Goal: Task Accomplishment & Management: Complete application form

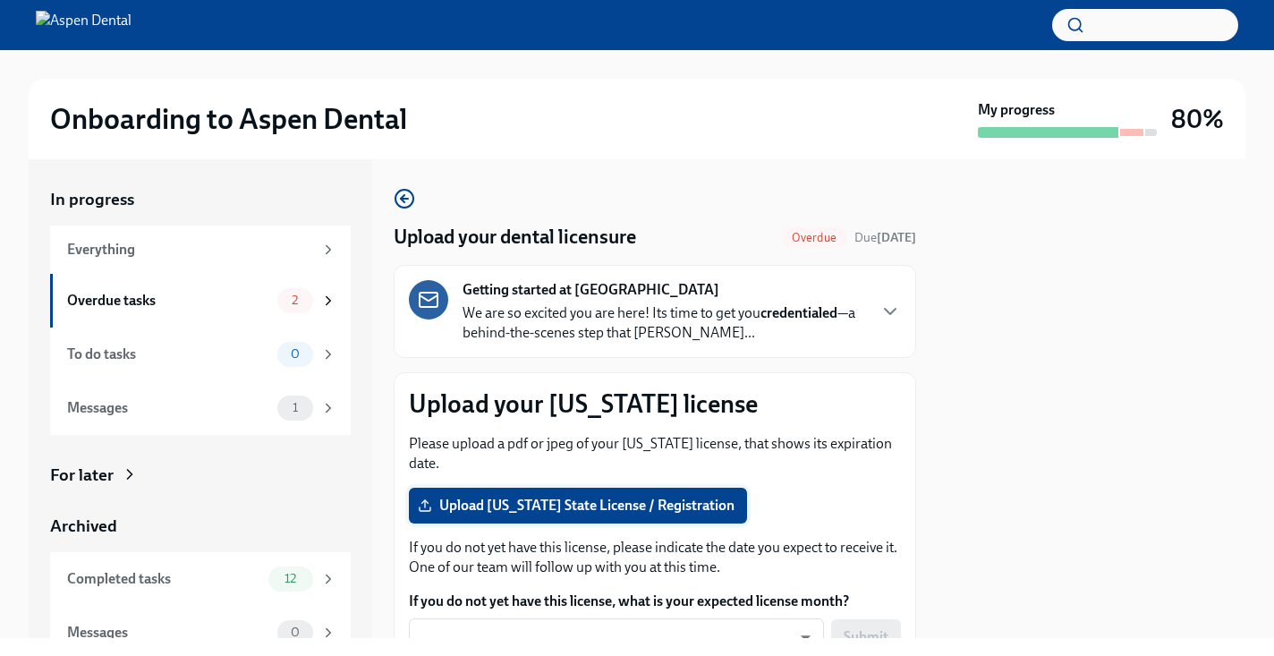
click at [655, 505] on span "Upload [US_STATE] State License / Registration" at bounding box center [577, 506] width 313 height 18
click at [0, 0] on input "Upload [US_STATE] State License / Registration" at bounding box center [0, 0] width 0 height 0
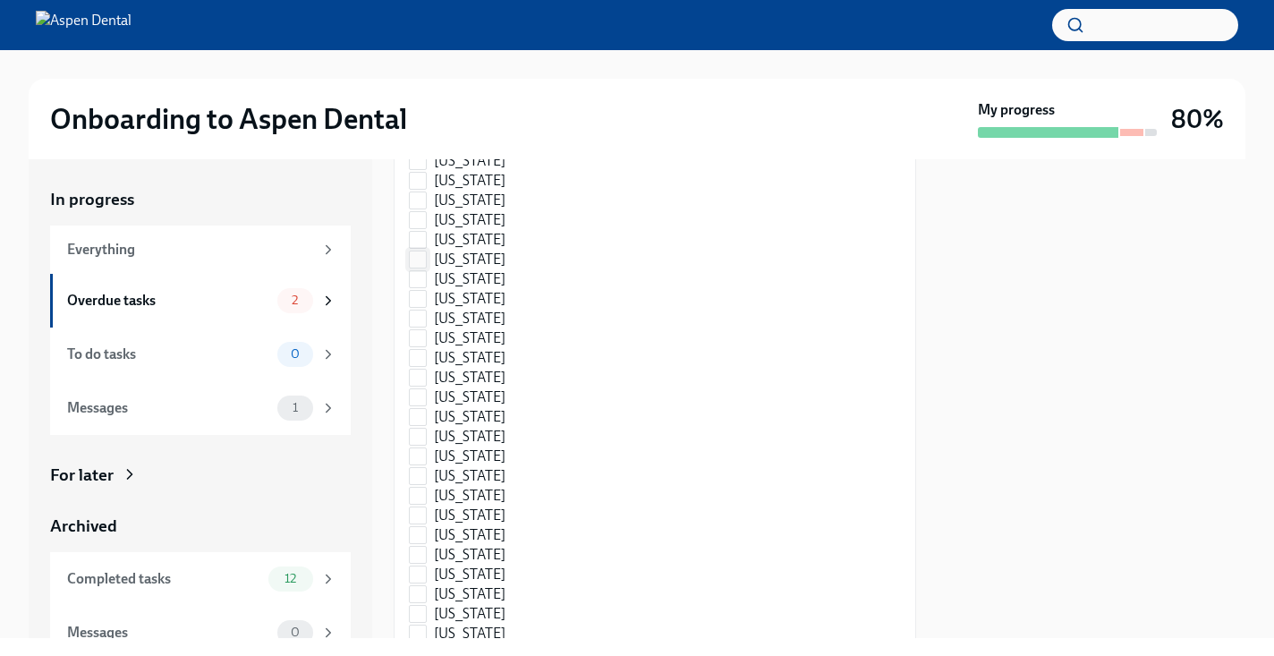
scroll to position [1015, 0]
click at [489, 432] on span "[US_STATE]" at bounding box center [470, 434] width 72 height 20
click at [426, 432] on input "[US_STATE]" at bounding box center [418, 434] width 16 height 16
checkbox input "true"
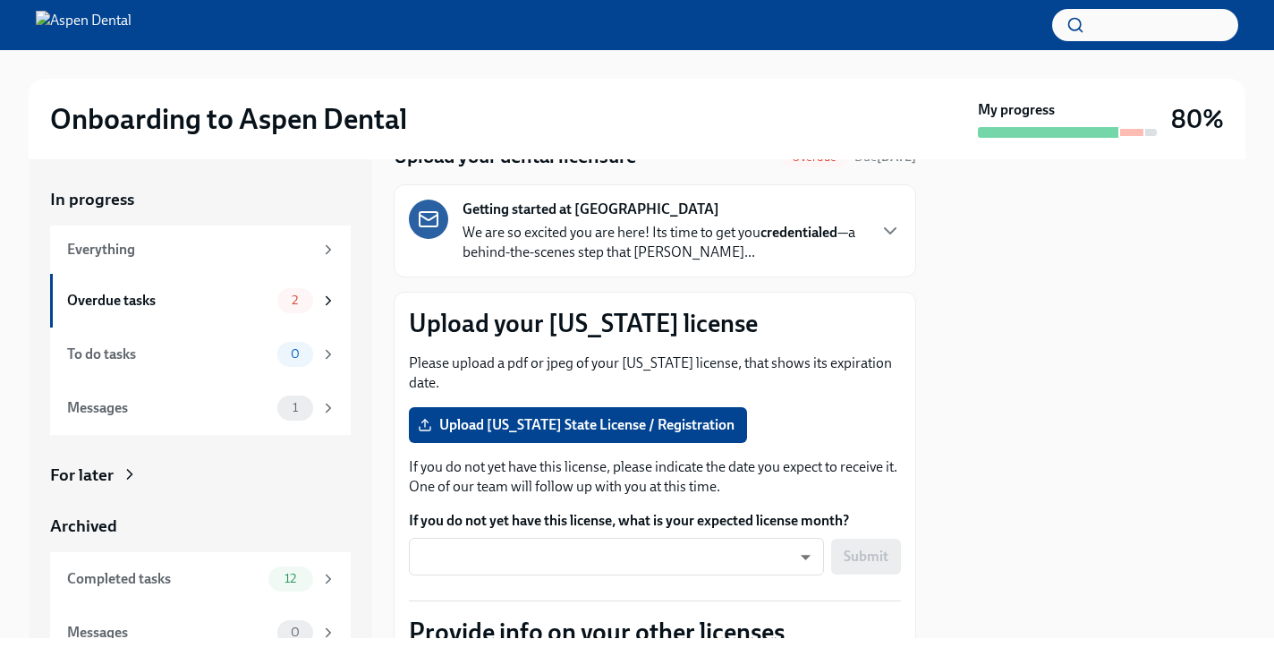
scroll to position [83, 0]
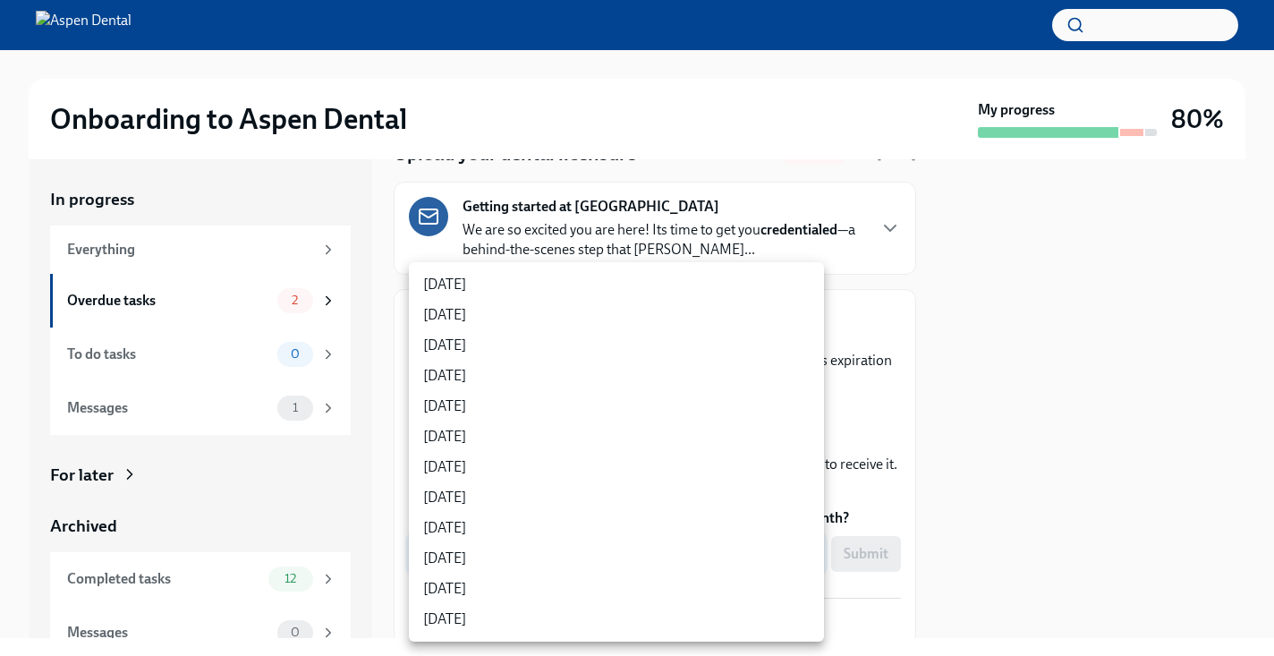
click at [723, 548] on body "Onboarding to Aspen Dental My progress 80% In progress Everything Overdue tasks…" at bounding box center [637, 328] width 1274 height 656
click at [1048, 489] on div at bounding box center [637, 328] width 1274 height 656
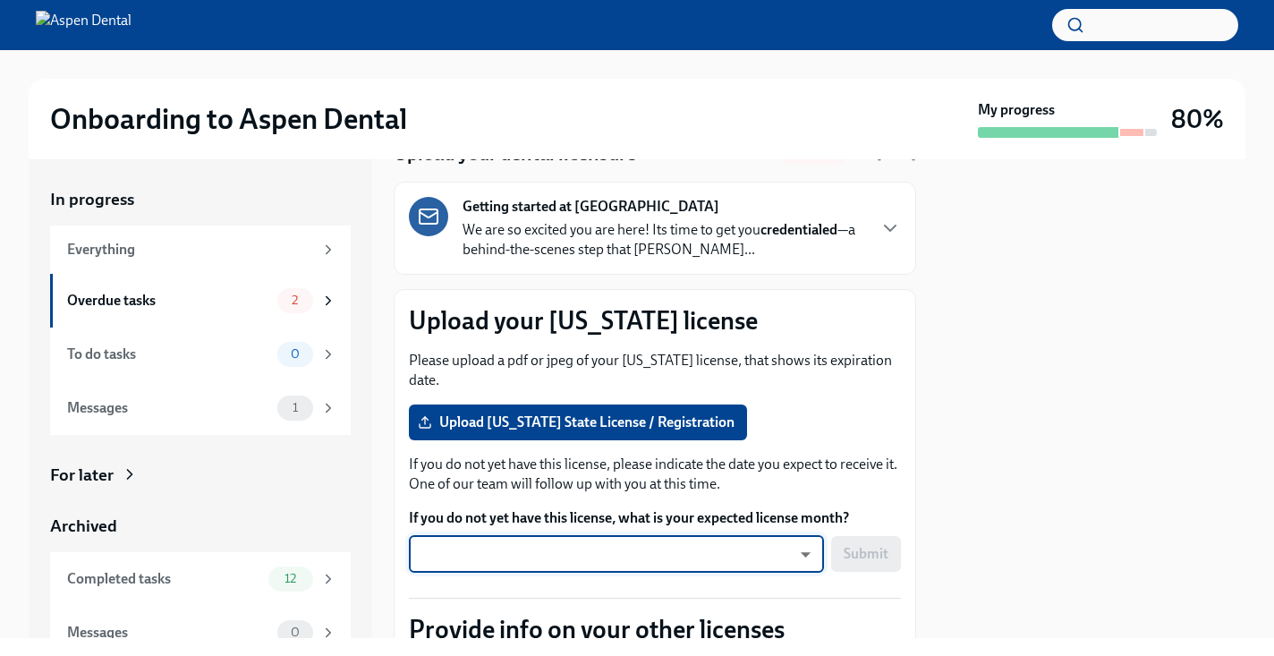
click at [765, 539] on body "Onboarding to Aspen Dental My progress 80% In progress Everything Overdue tasks…" at bounding box center [637, 328] width 1274 height 656
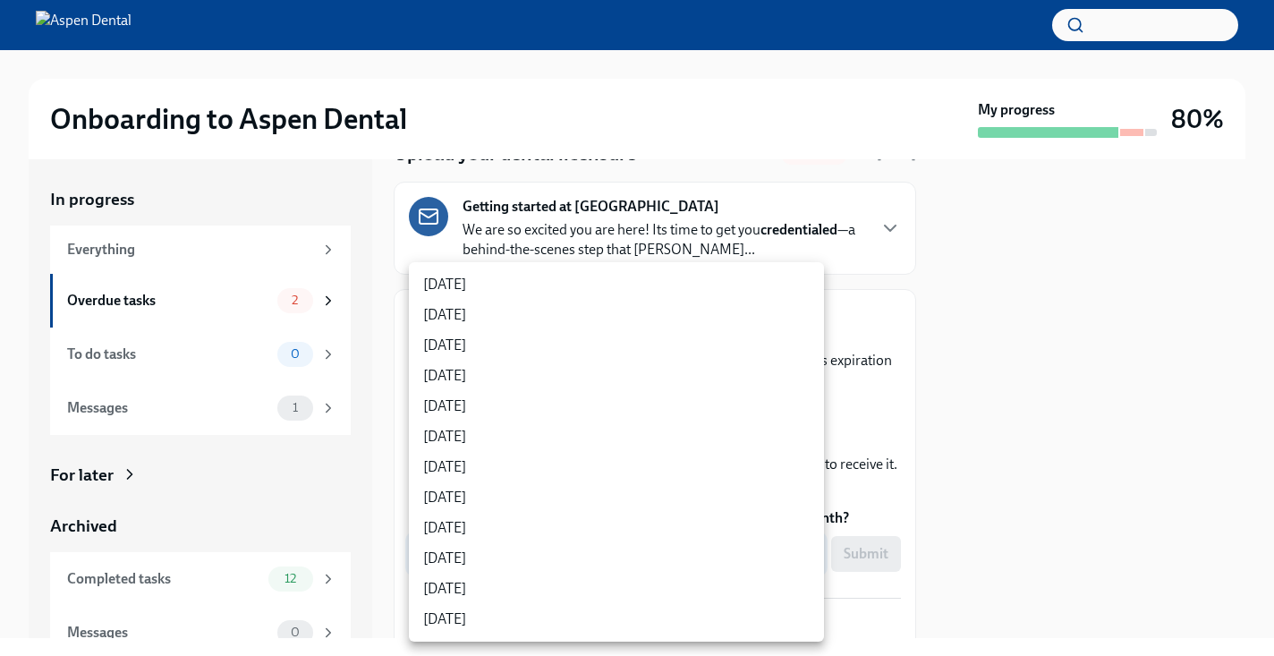
click at [1070, 485] on div at bounding box center [637, 328] width 1274 height 656
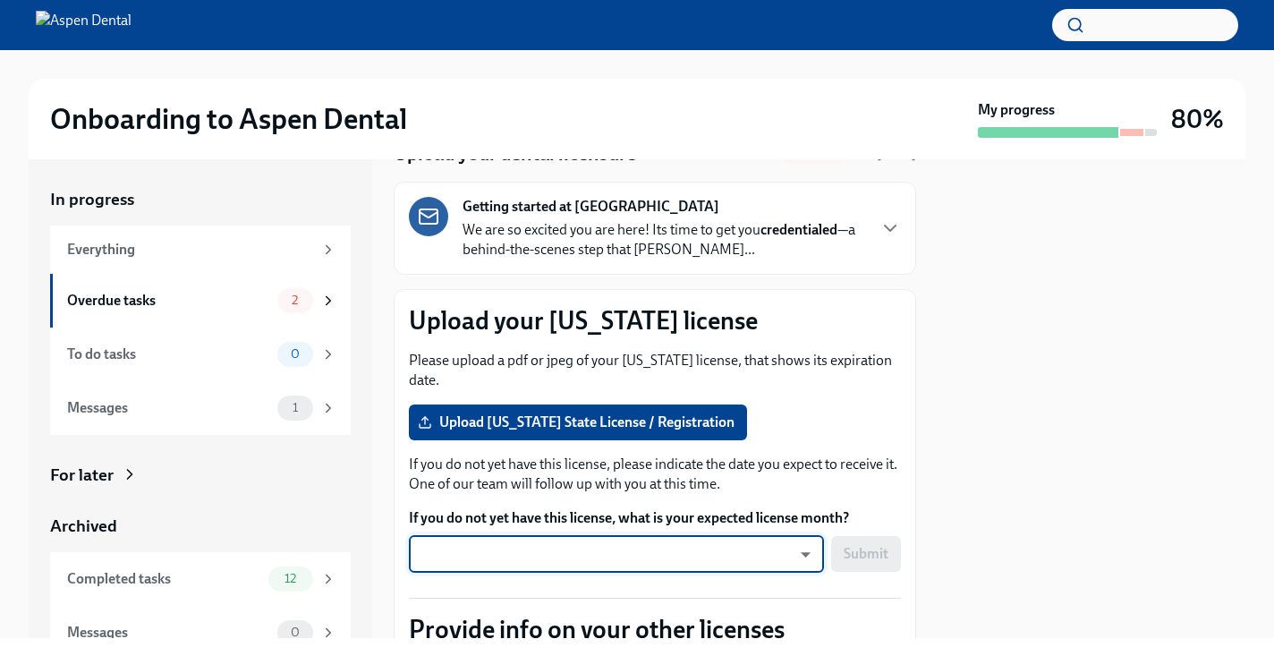
click at [857, 472] on p "If you do not yet have this license, please indicate the date you expect to rec…" at bounding box center [655, 474] width 492 height 39
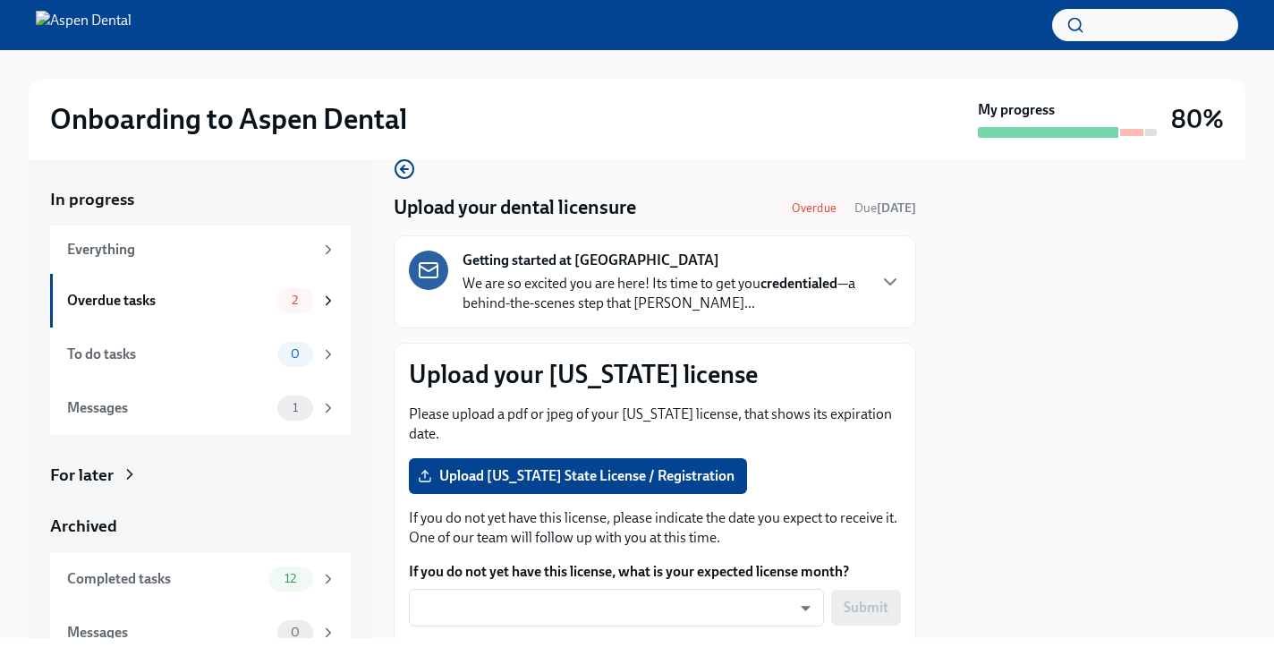
scroll to position [0, 0]
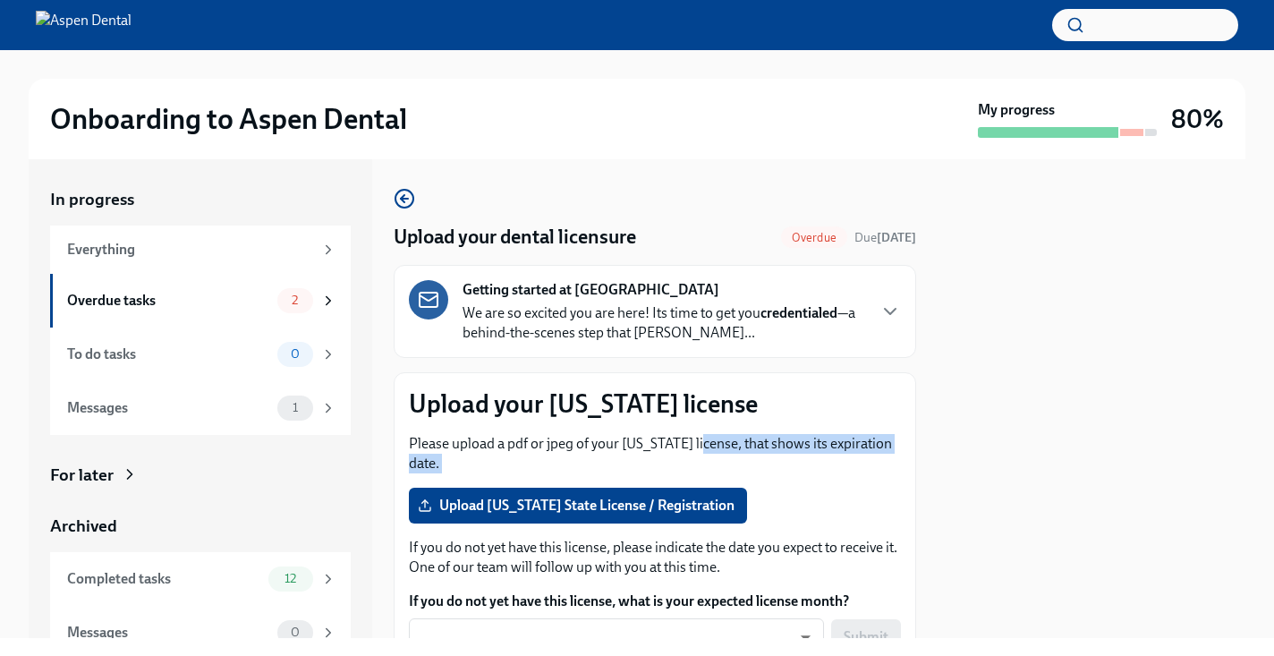
drag, startPoint x: 694, startPoint y: 496, endPoint x: 704, endPoint y: 448, distance: 48.4
click at [1023, 469] on div at bounding box center [1092, 398] width 308 height 479
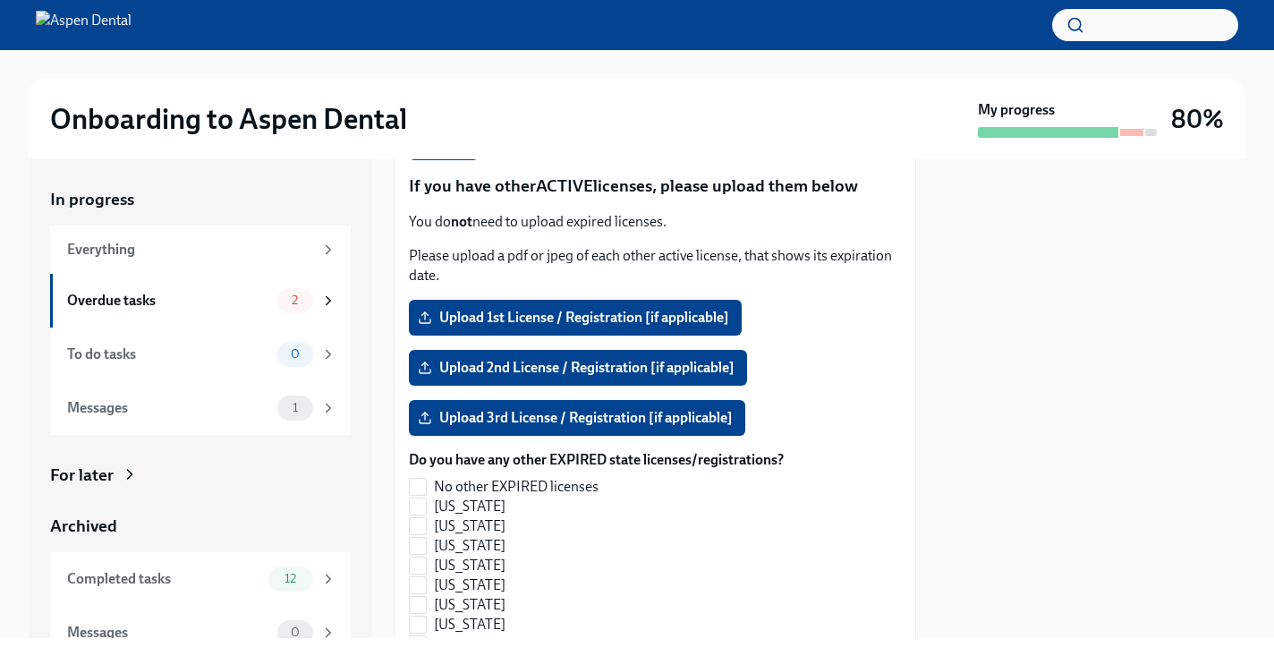
scroll to position [1679, 0]
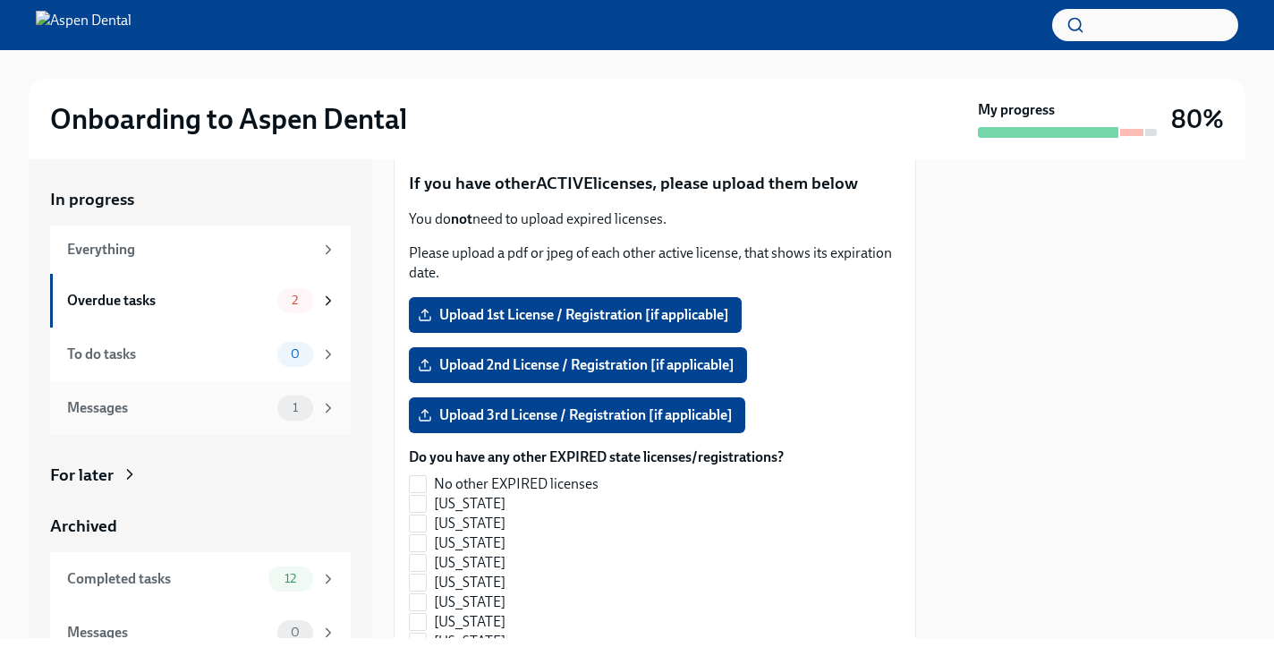
click at [158, 420] on div "Messages 1" at bounding box center [200, 408] width 301 height 54
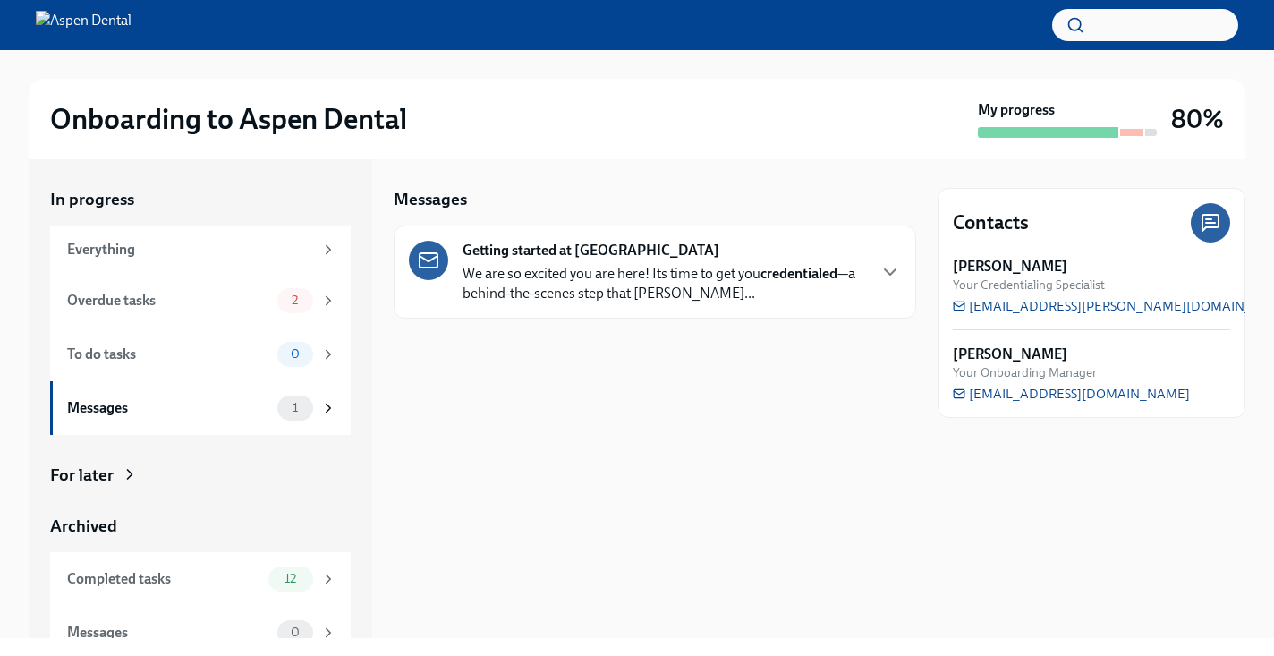
click at [541, 288] on p "We are so excited you are here! Its time to get you credentialed —a behind-the-…" at bounding box center [664, 283] width 403 height 39
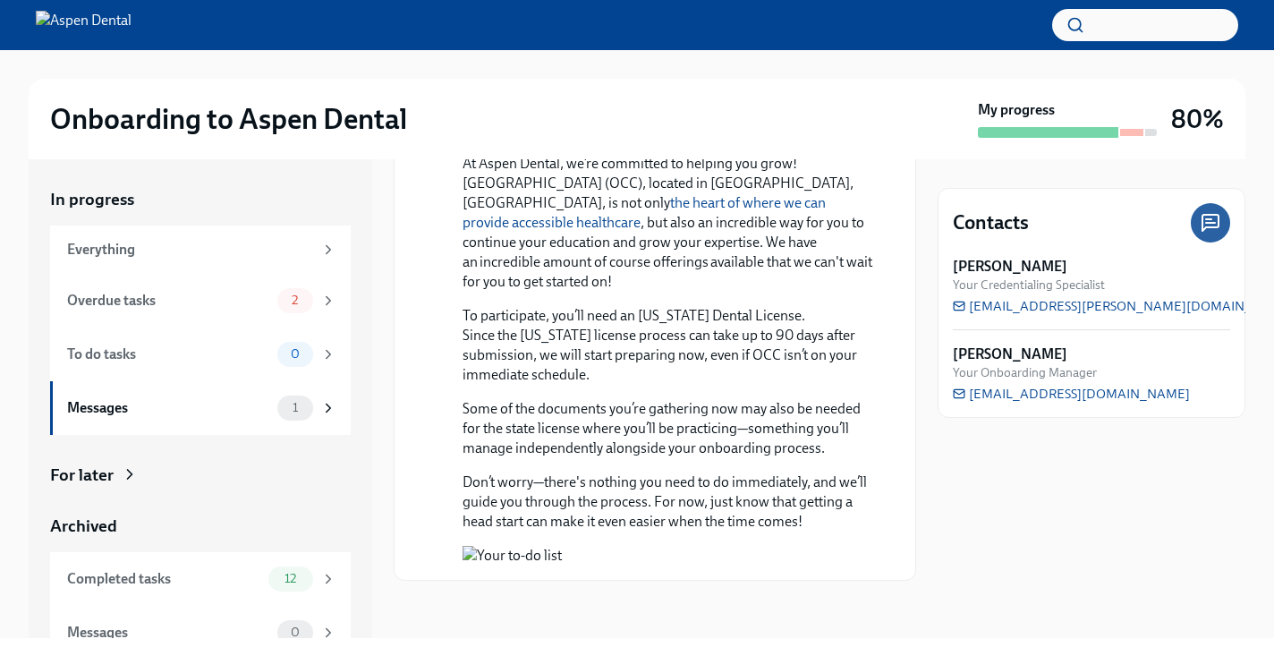
scroll to position [1558, 0]
click at [205, 347] on div "To do tasks" at bounding box center [168, 354] width 203 height 20
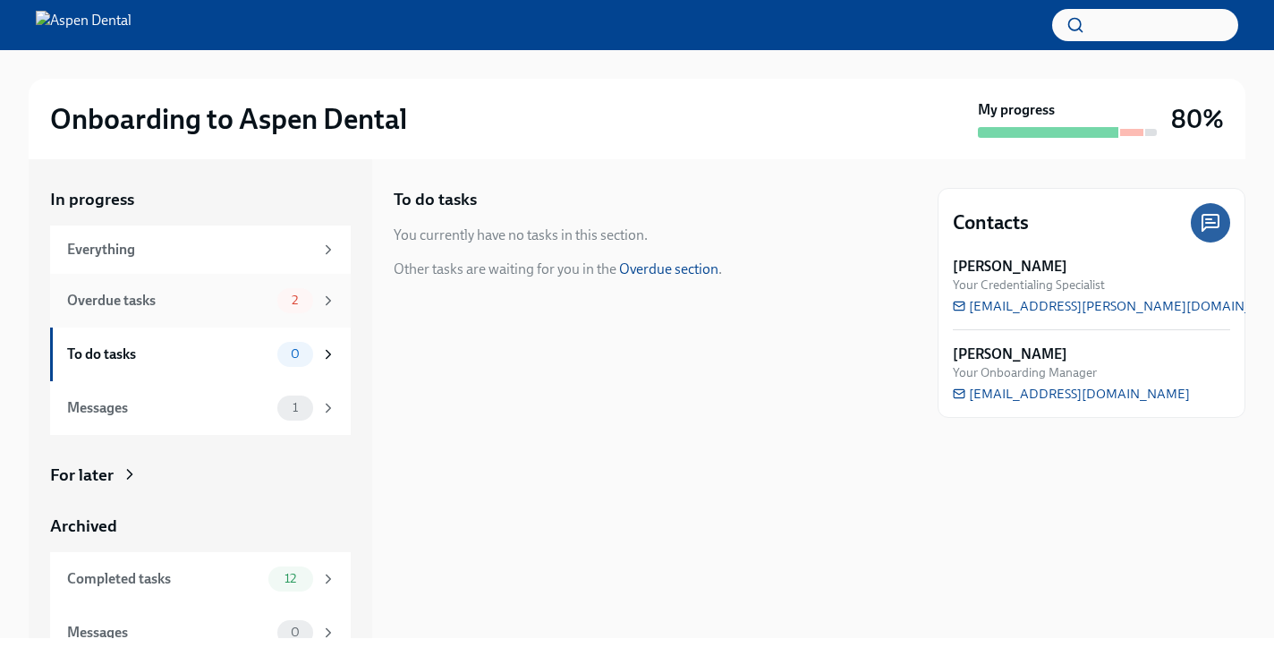
click at [221, 302] on div "Overdue tasks" at bounding box center [168, 301] width 203 height 20
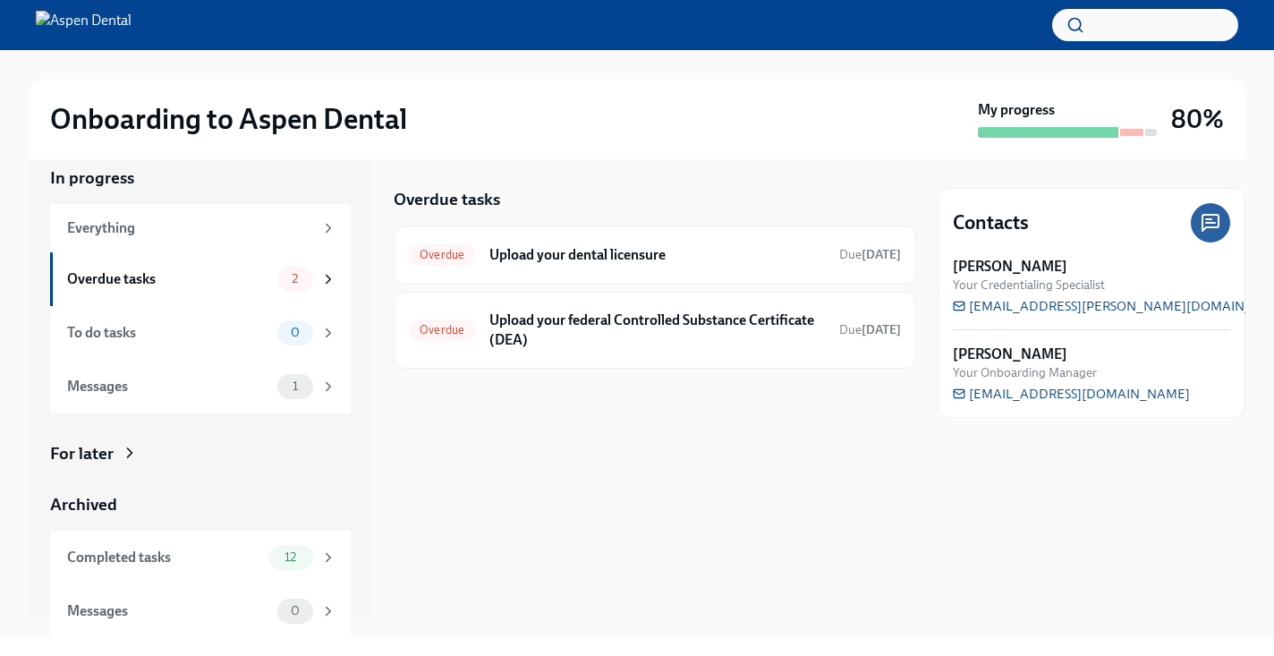
scroll to position [20, 0]
click at [203, 549] on div "Completed tasks" at bounding box center [164, 559] width 194 height 20
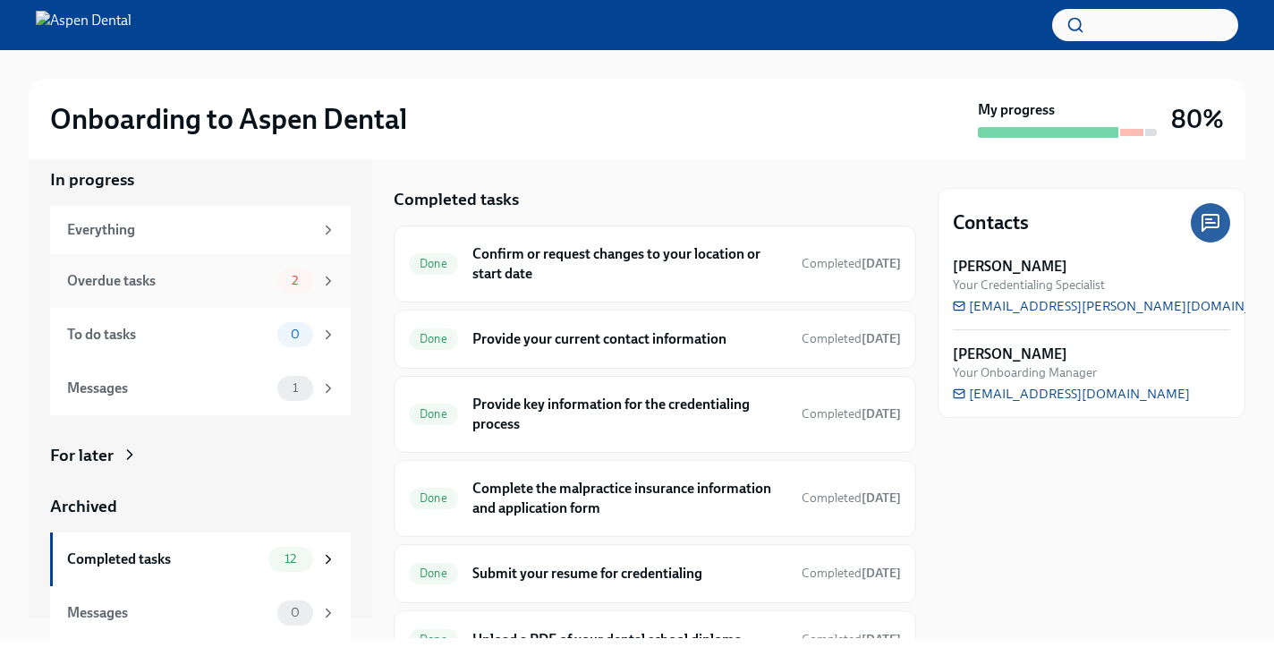
click at [188, 279] on div "Overdue tasks" at bounding box center [168, 281] width 203 height 20
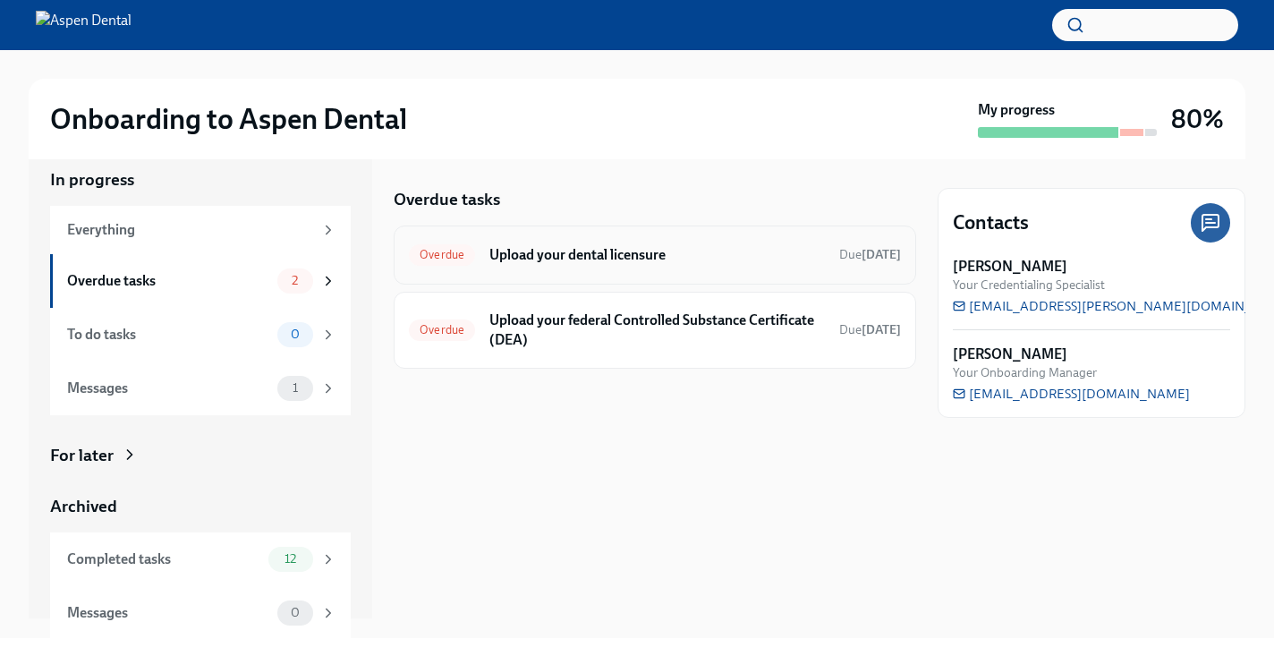
click at [687, 270] on div "Overdue Upload your dental licensure Due [DATE]" at bounding box center [655, 254] width 523 height 59
click at [562, 243] on div "Overdue Upload your dental licensure Due [DATE]" at bounding box center [655, 255] width 492 height 29
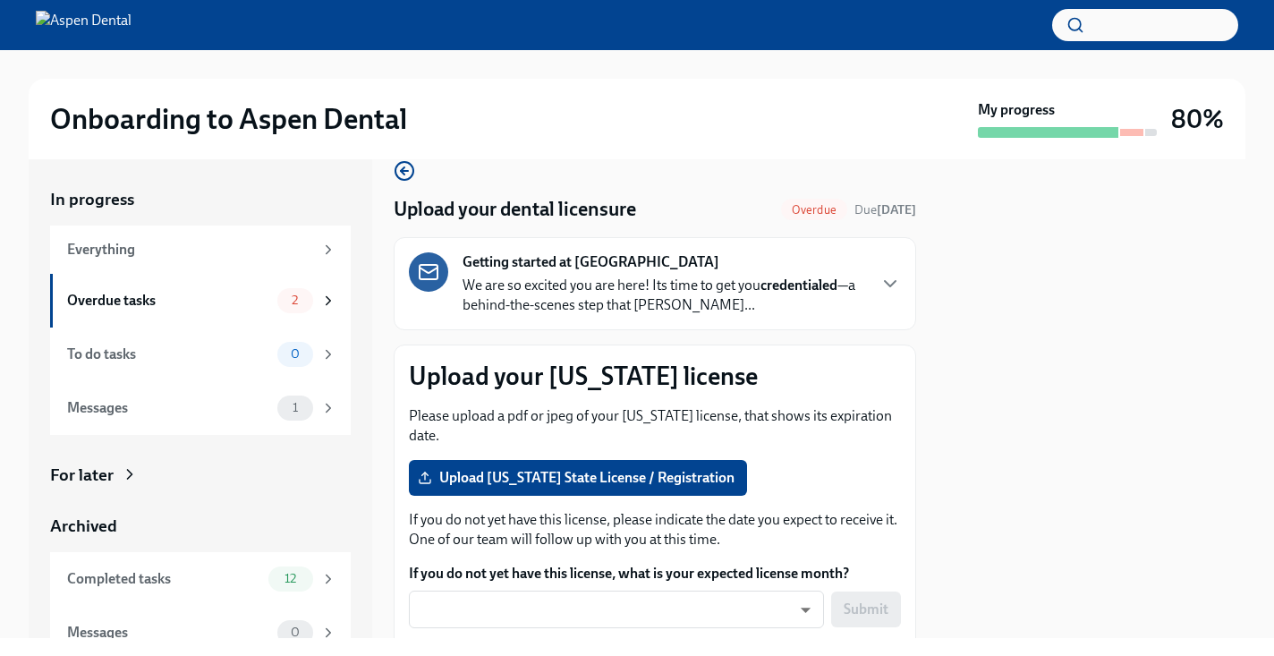
scroll to position [32, 0]
